Goal: Task Accomplishment & Management: Use online tool/utility

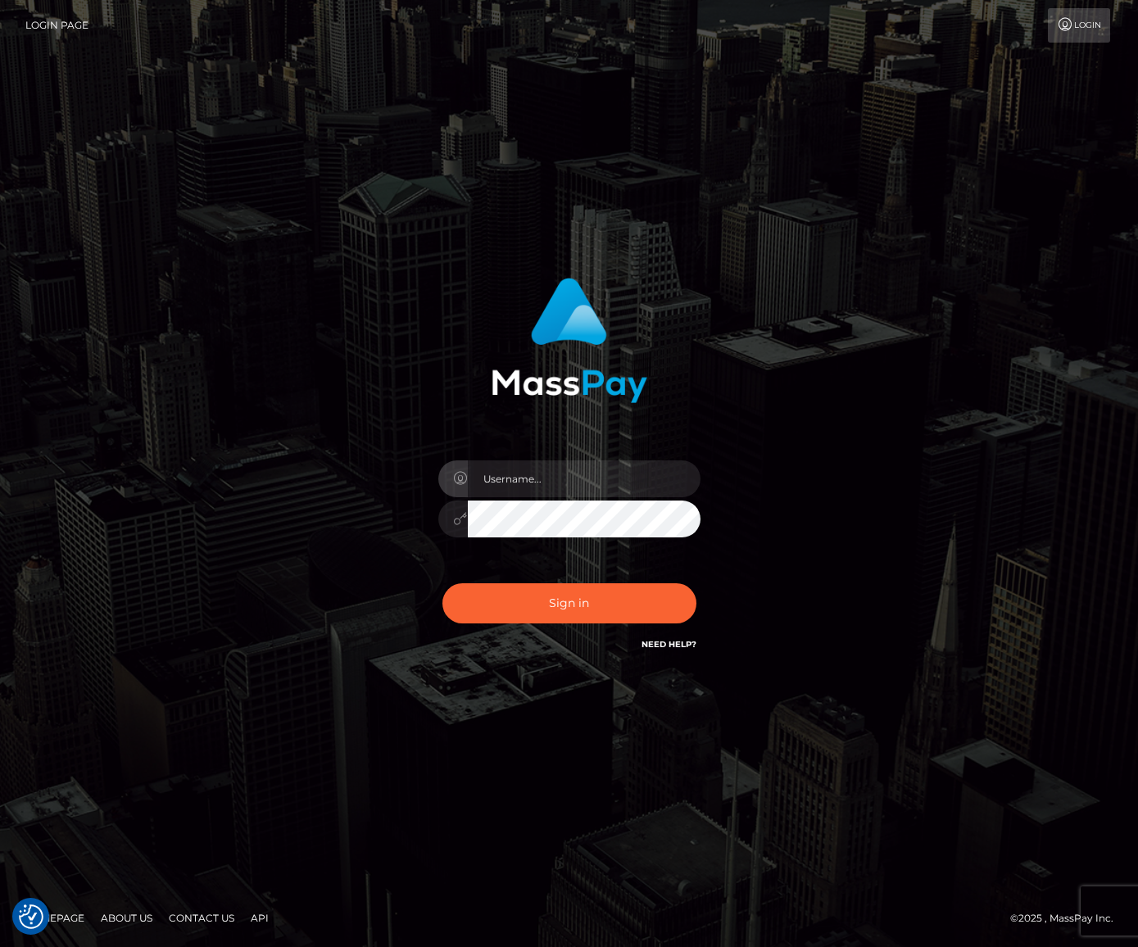
checkbox input "true"
type input "jacka"
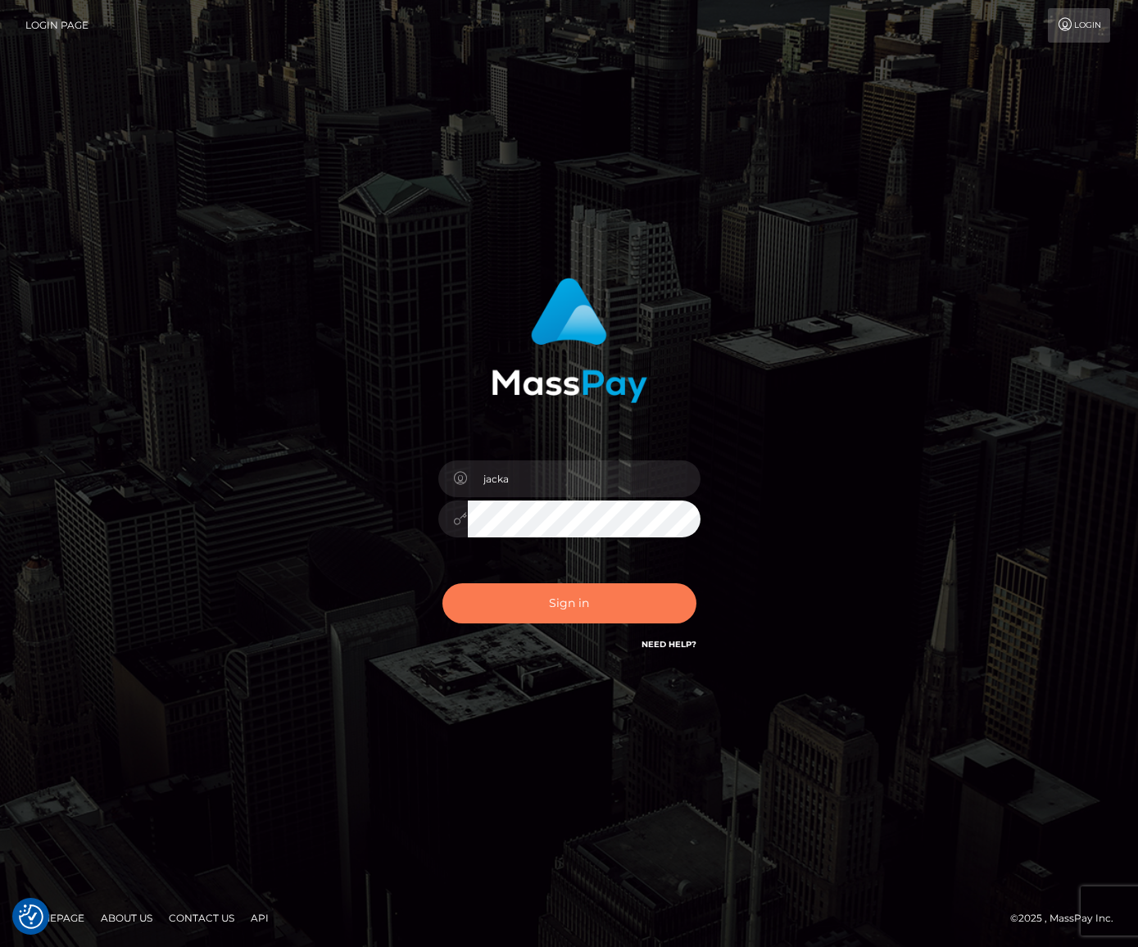
click at [548, 595] on button "Sign in" at bounding box center [569, 603] width 254 height 40
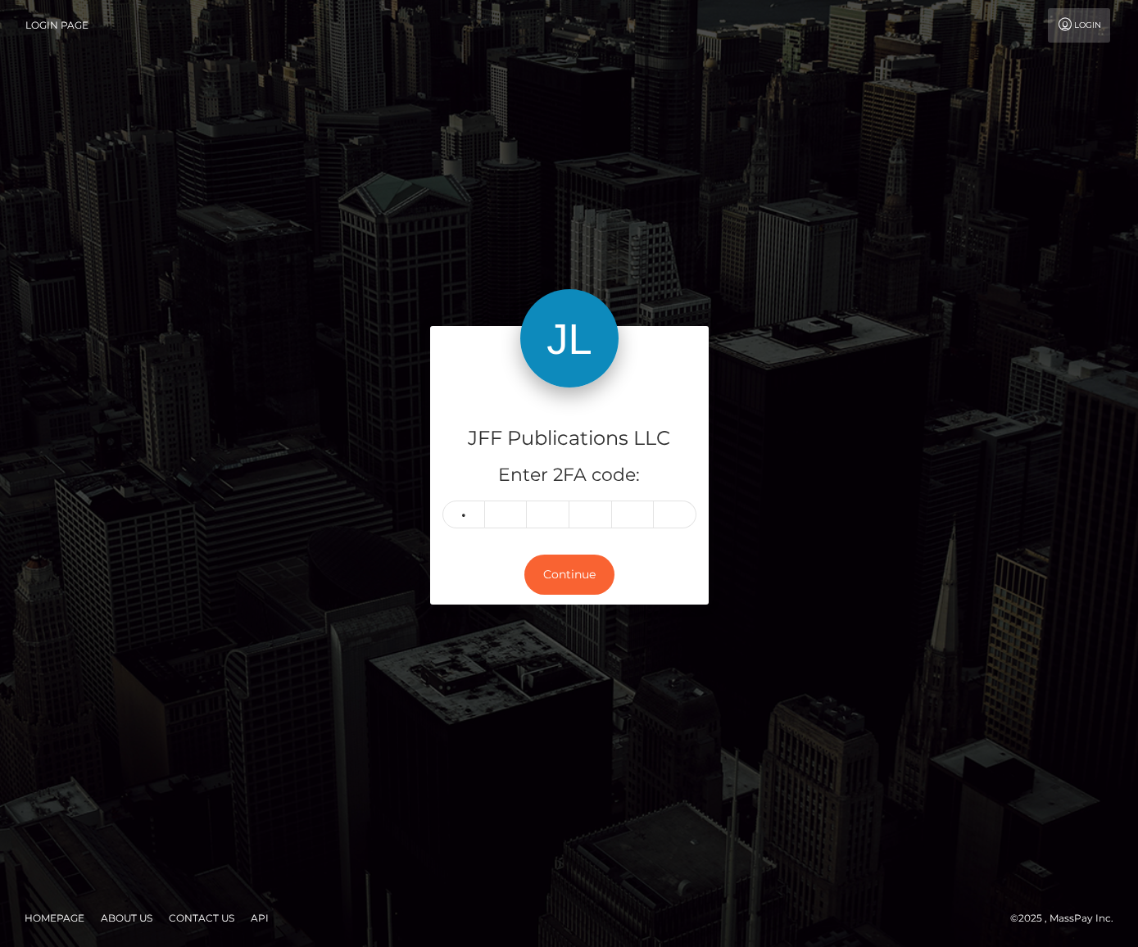
type input "6"
type input "5"
type input "9"
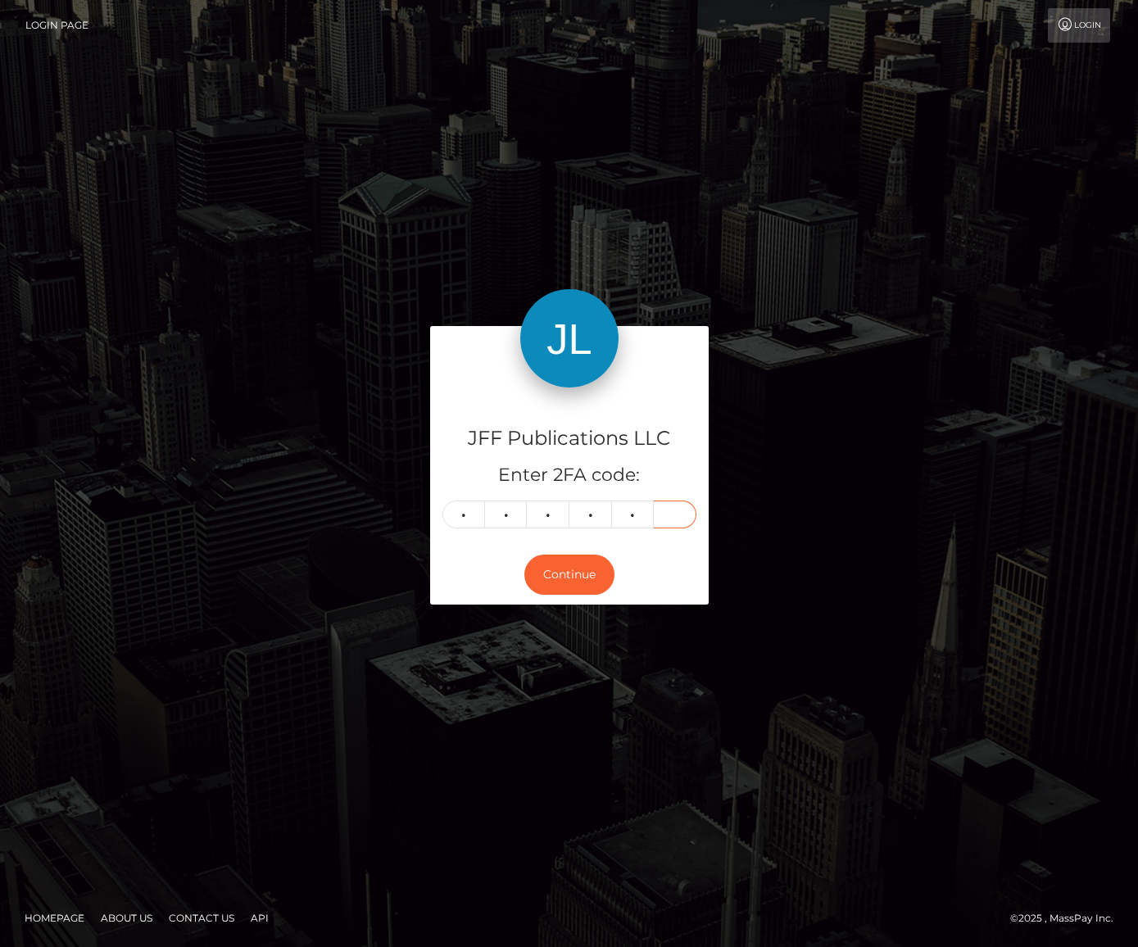
type input "5"
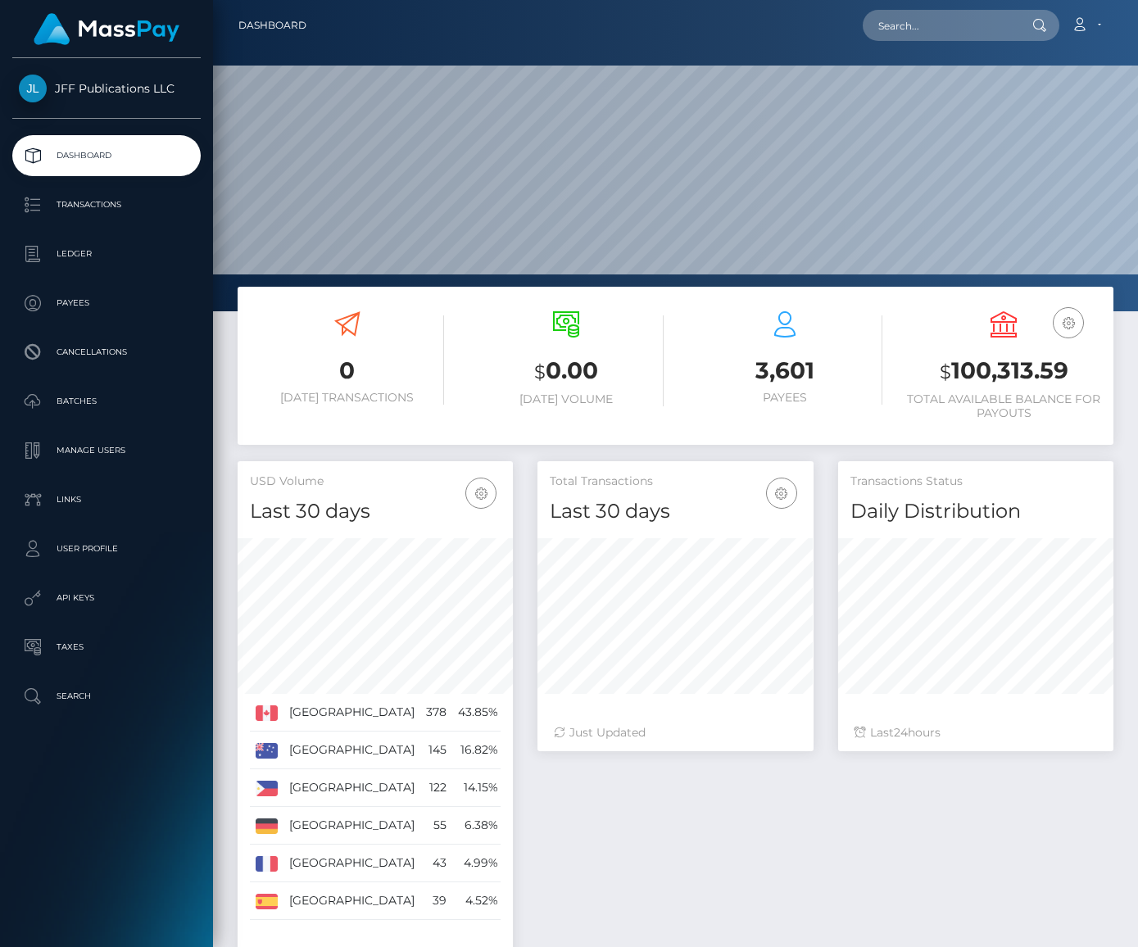
scroll to position [289, 276]
click at [98, 598] on p "API Keys" at bounding box center [106, 598] width 175 height 25
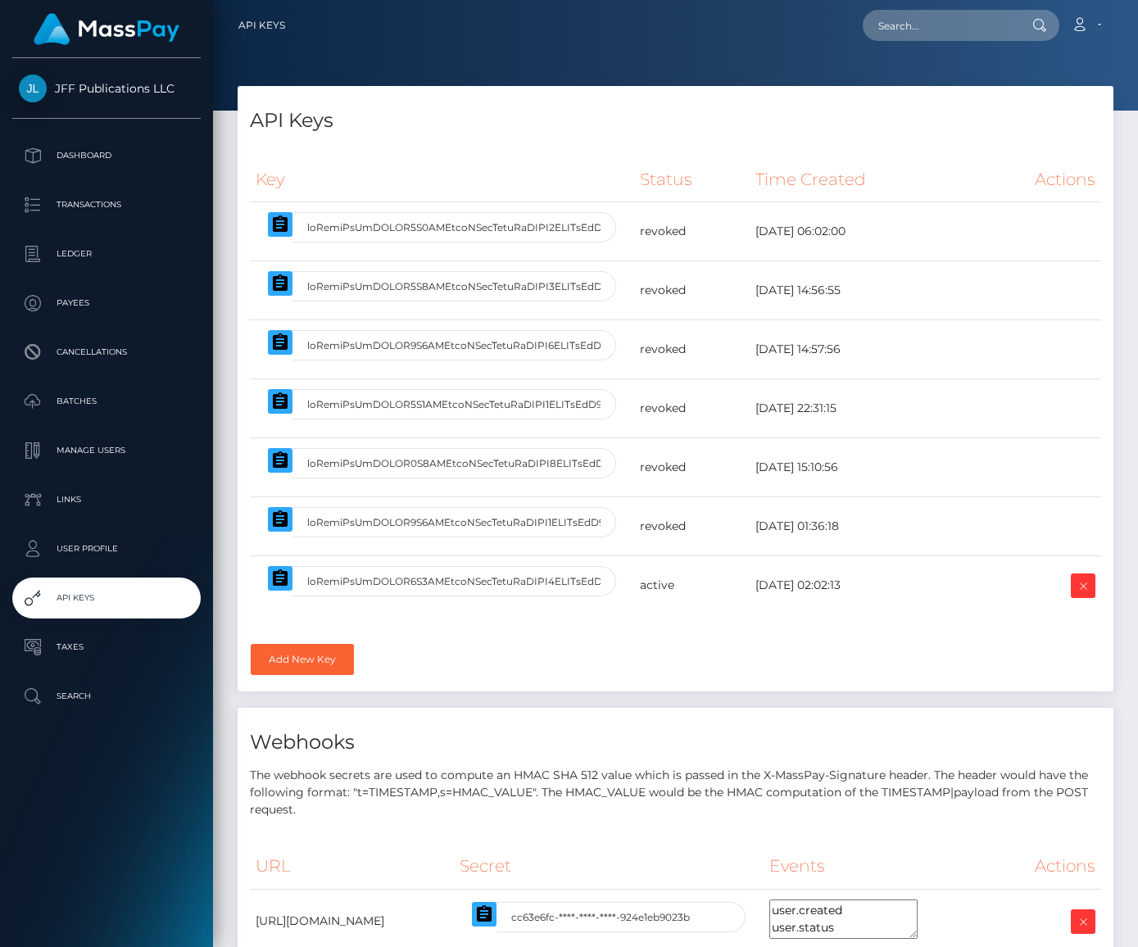
select select
click at [277, 578] on icon "button" at bounding box center [280, 579] width 20 height 20
